Goal: Information Seeking & Learning: Learn about a topic

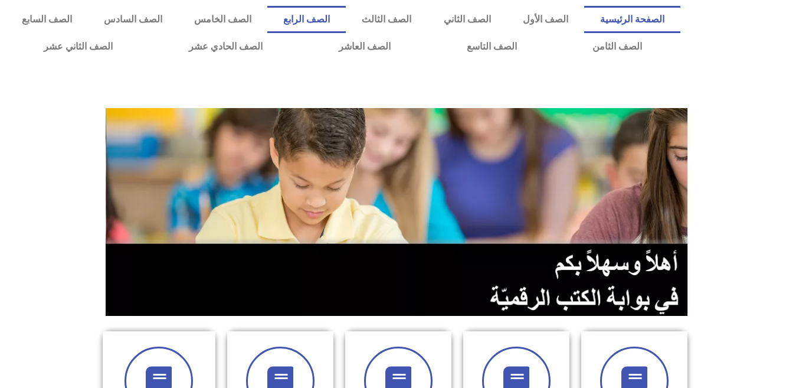
click at [346, 14] on link "الصف الرابع" at bounding box center [306, 19] width 78 height 27
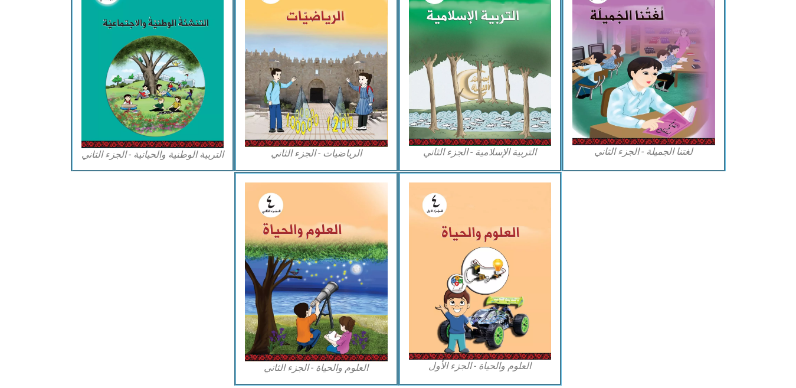
scroll to position [645, 0]
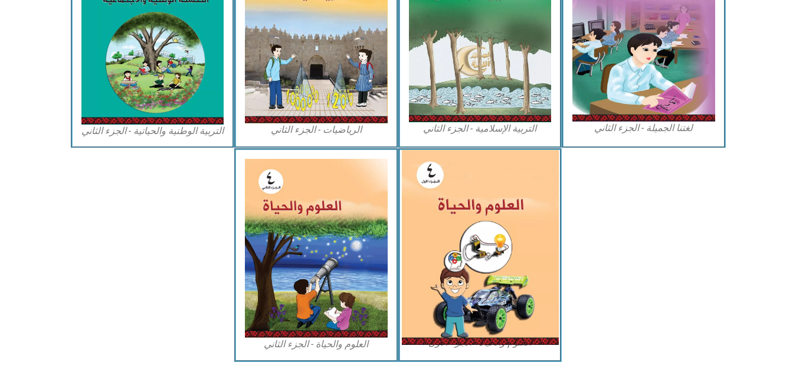
click at [518, 269] on img at bounding box center [479, 247] width 157 height 195
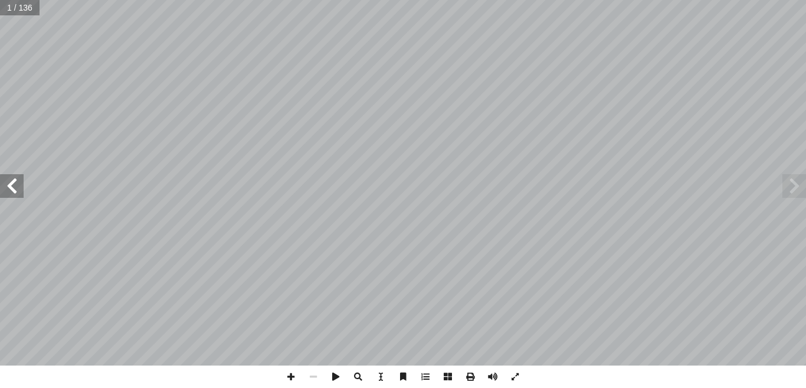
click at [16, 175] on span at bounding box center [12, 186] width 24 height 24
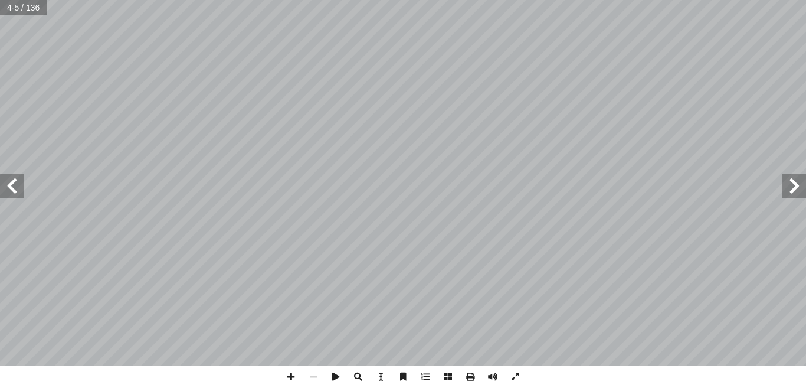
click at [16, 175] on span at bounding box center [12, 186] width 24 height 24
click at [290, 376] on span at bounding box center [291, 376] width 22 height 22
